Goal: Navigation & Orientation: Find specific page/section

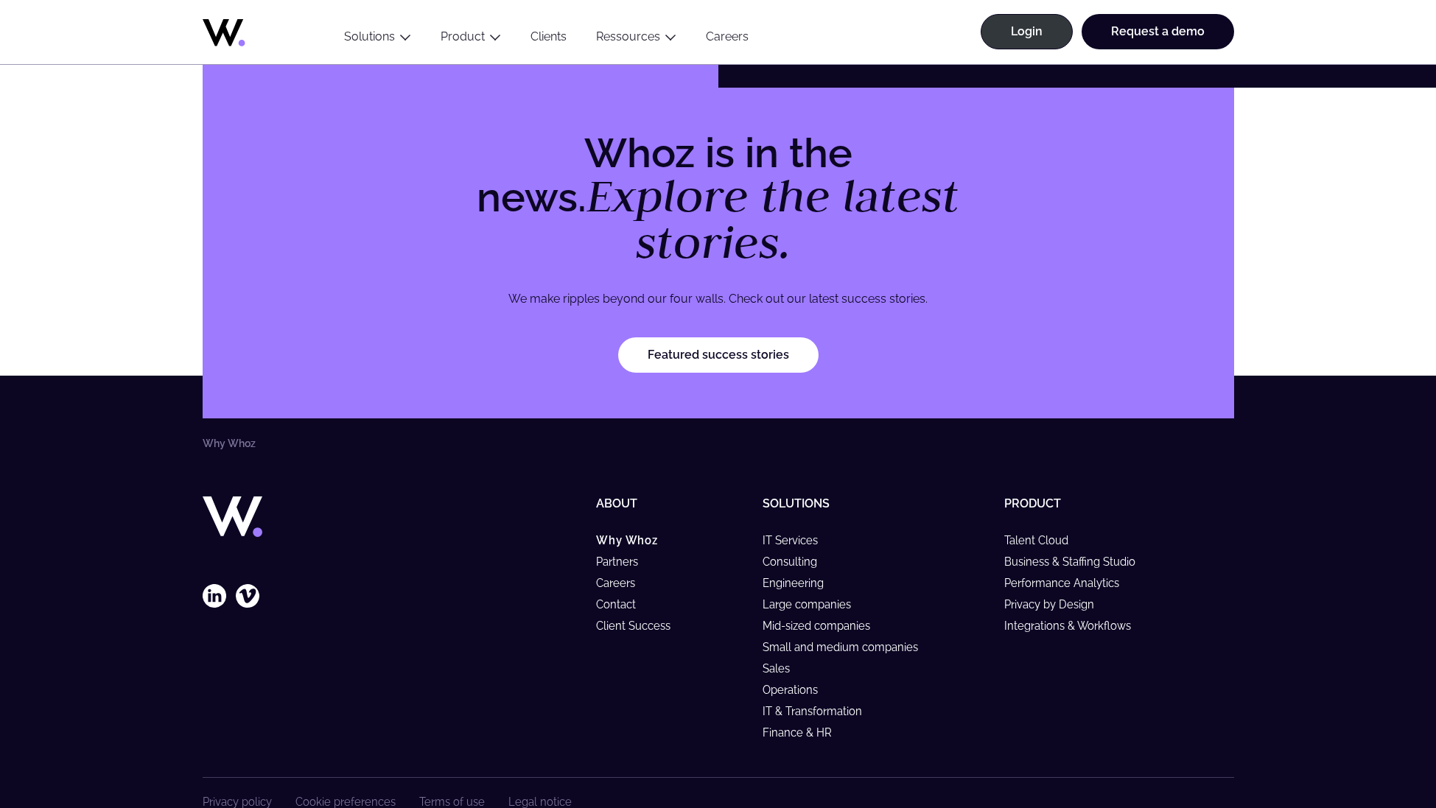
scroll to position [4472, 0]
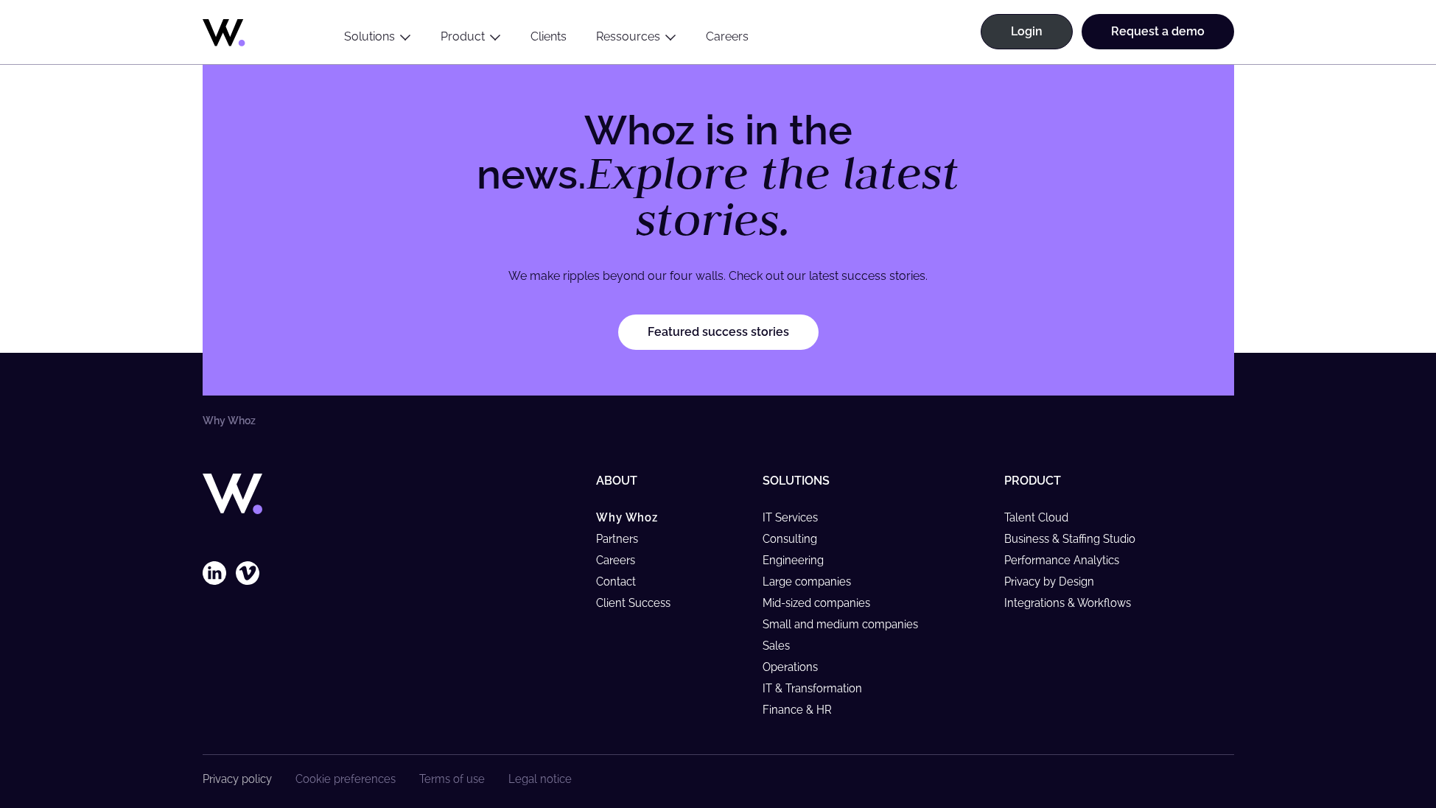
click at [261, 773] on link "Privacy policy" at bounding box center [237, 779] width 69 height 13
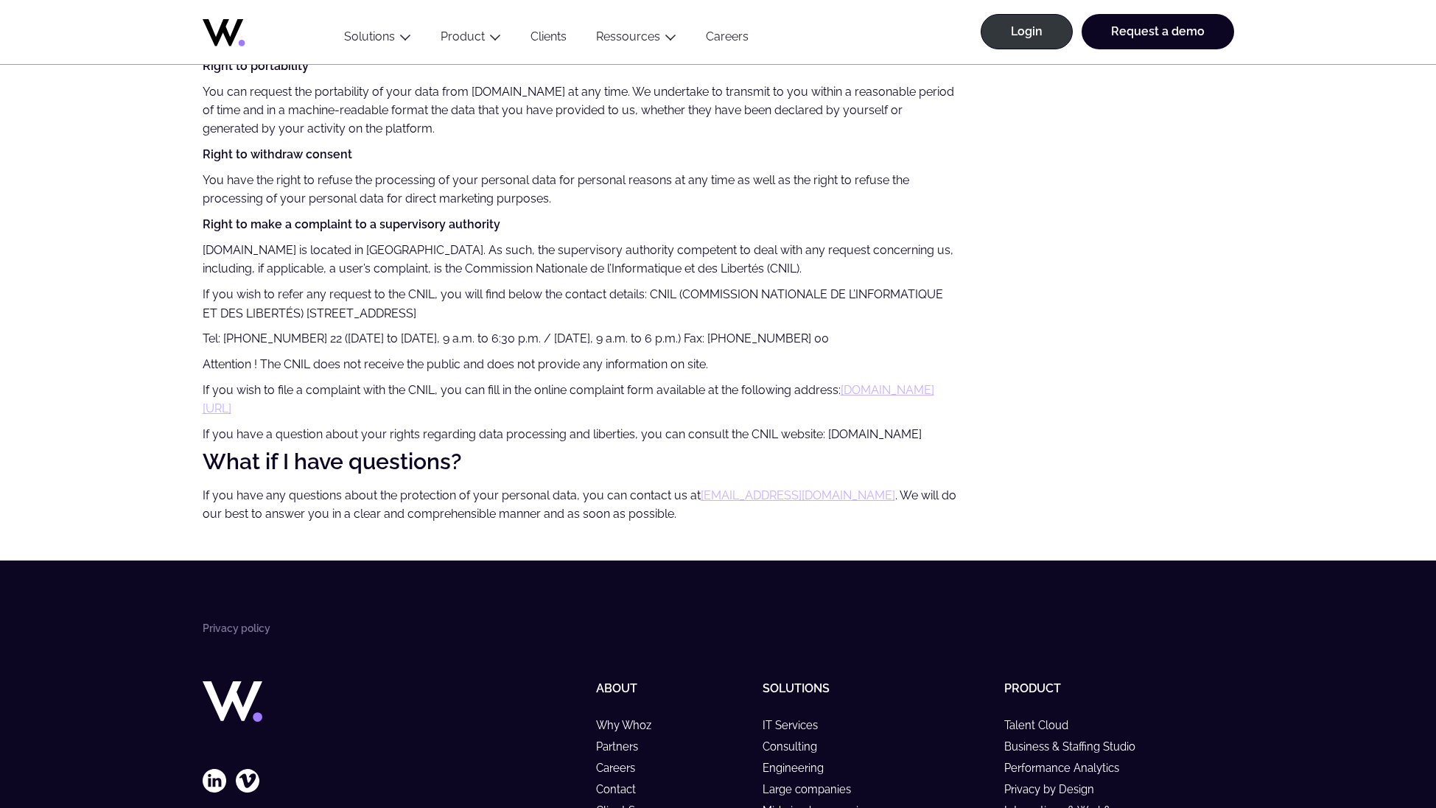
scroll to position [4388, 0]
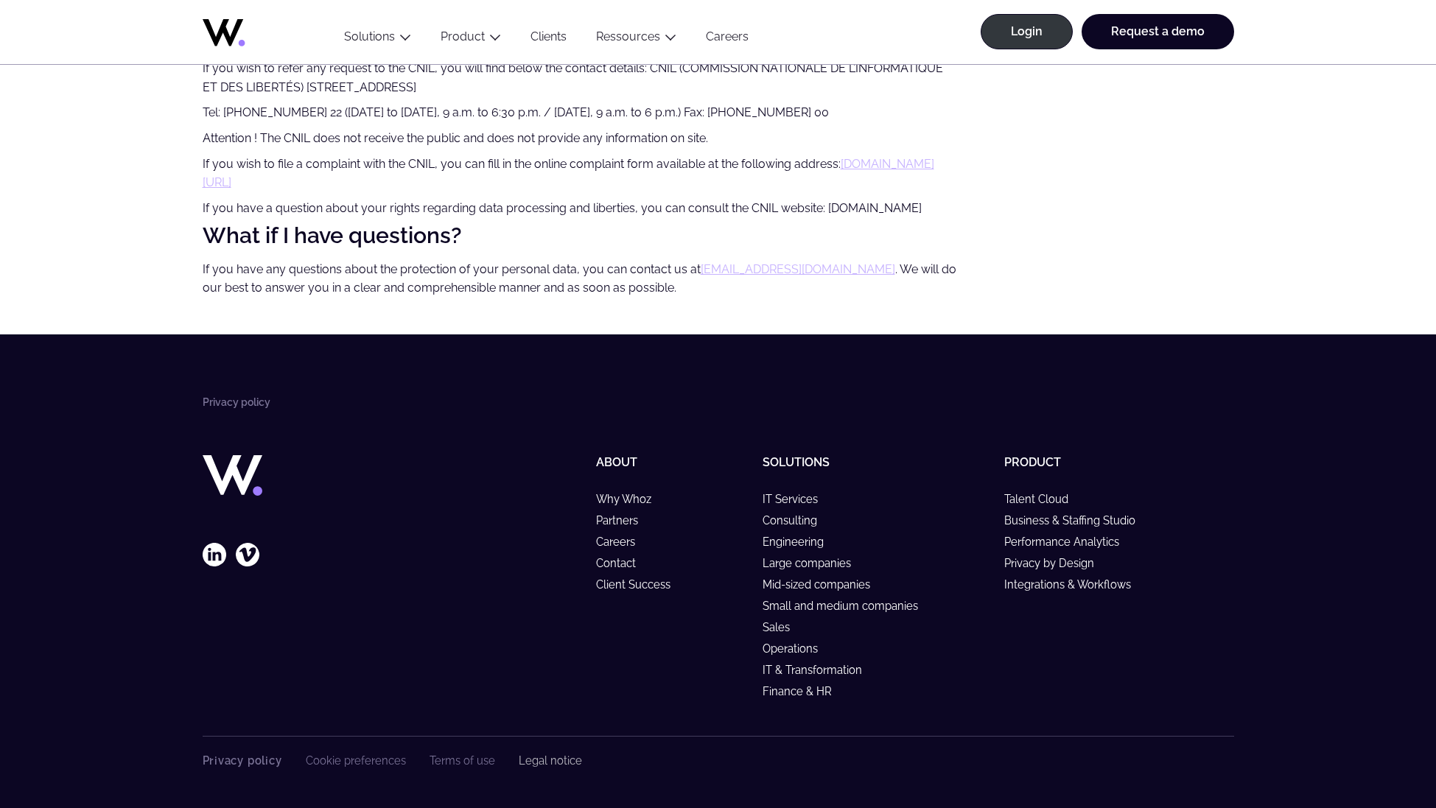
click at [541, 763] on link "Legal notice" at bounding box center [550, 760] width 63 height 13
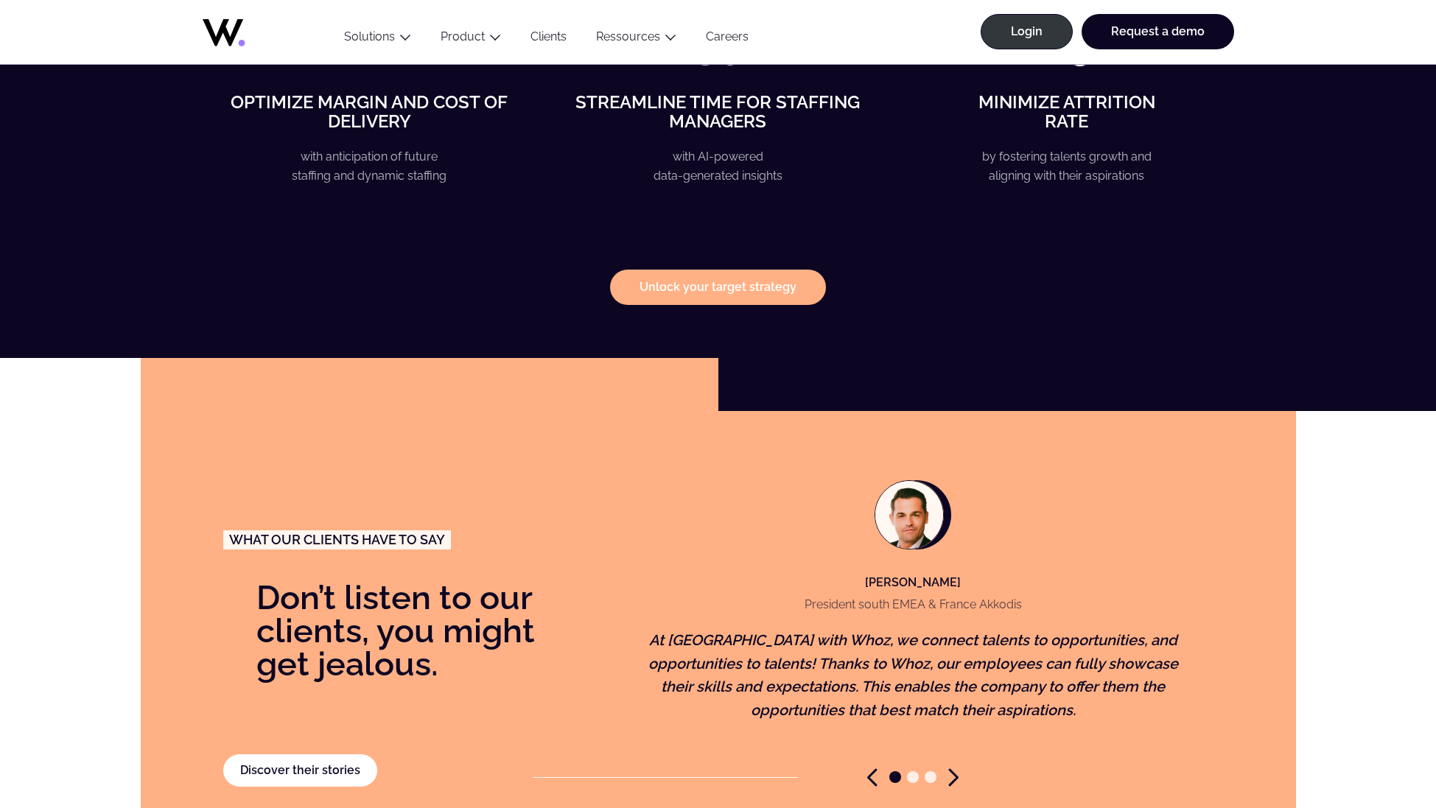
scroll to position [2761, 0]
